Goal: Navigation & Orientation: Find specific page/section

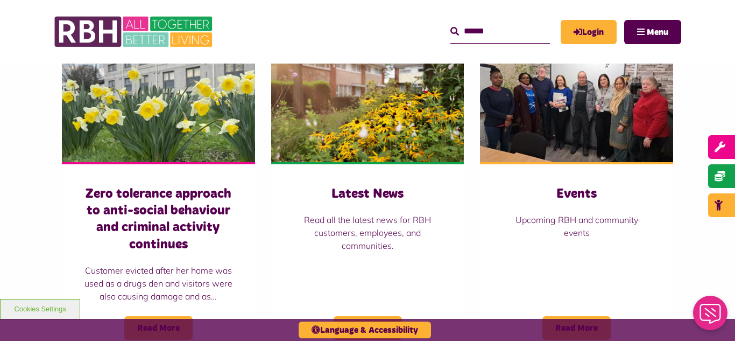
scroll to position [797, 0]
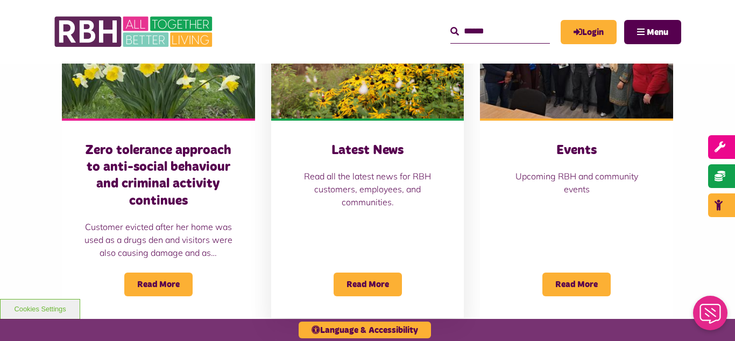
click at [369, 94] on img at bounding box center [367, 58] width 193 height 121
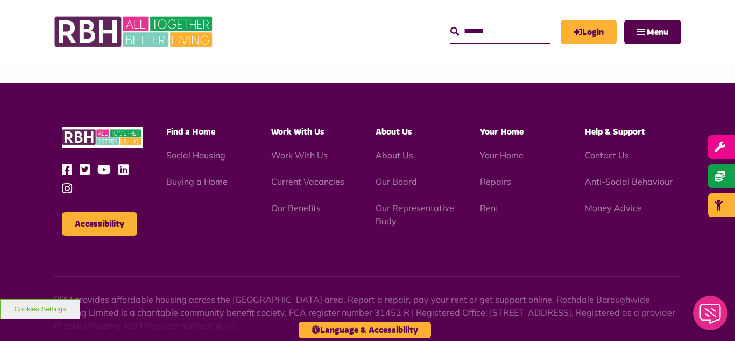
scroll to position [1172, 0]
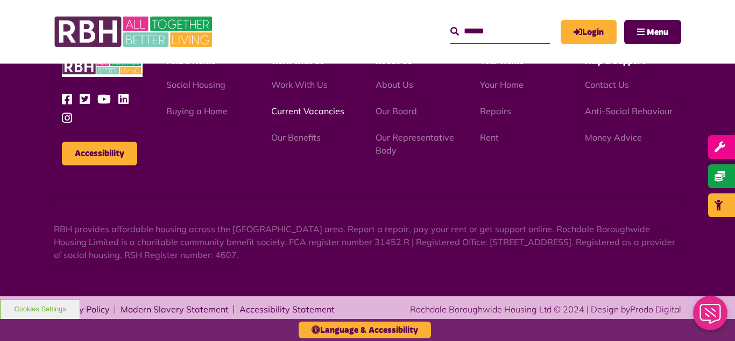
click at [294, 114] on link "Current Vacancies" at bounding box center [307, 111] width 73 height 11
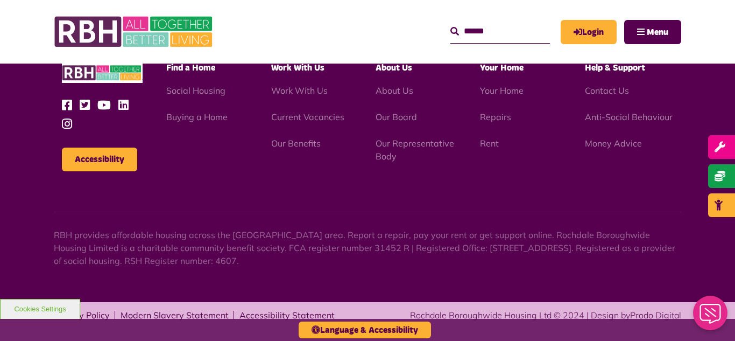
scroll to position [1282, 0]
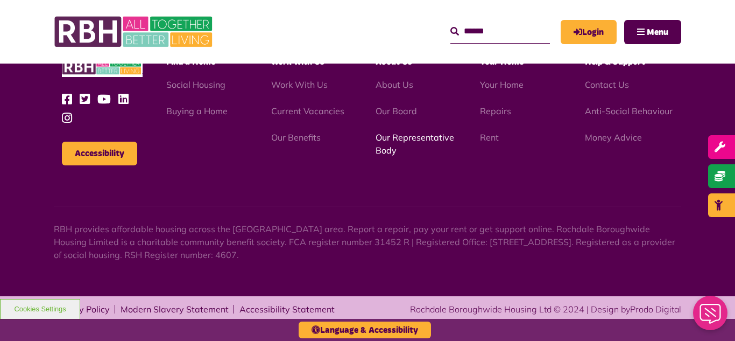
click at [404, 137] on link "Our Representative Body" at bounding box center [415, 144] width 79 height 24
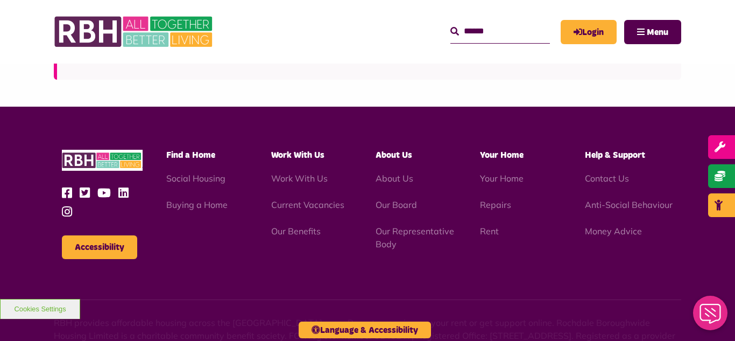
scroll to position [3125, 0]
